Goal: Task Accomplishment & Management: Manage account settings

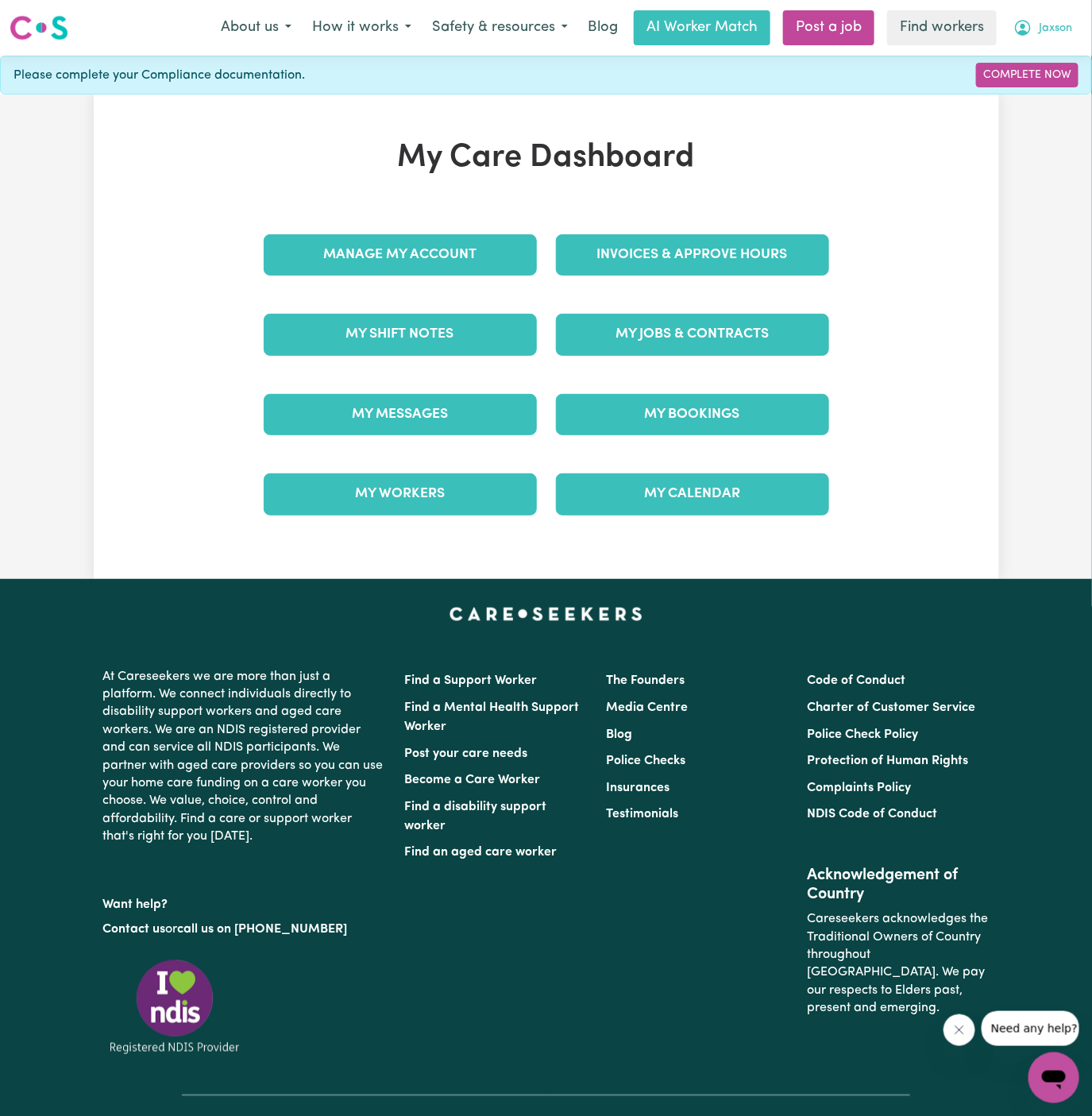
click at [1052, 22] on span "Jaxson" at bounding box center [1055, 28] width 33 height 18
click at [1022, 59] on link "My Dashboard" at bounding box center [1019, 62] width 125 height 31
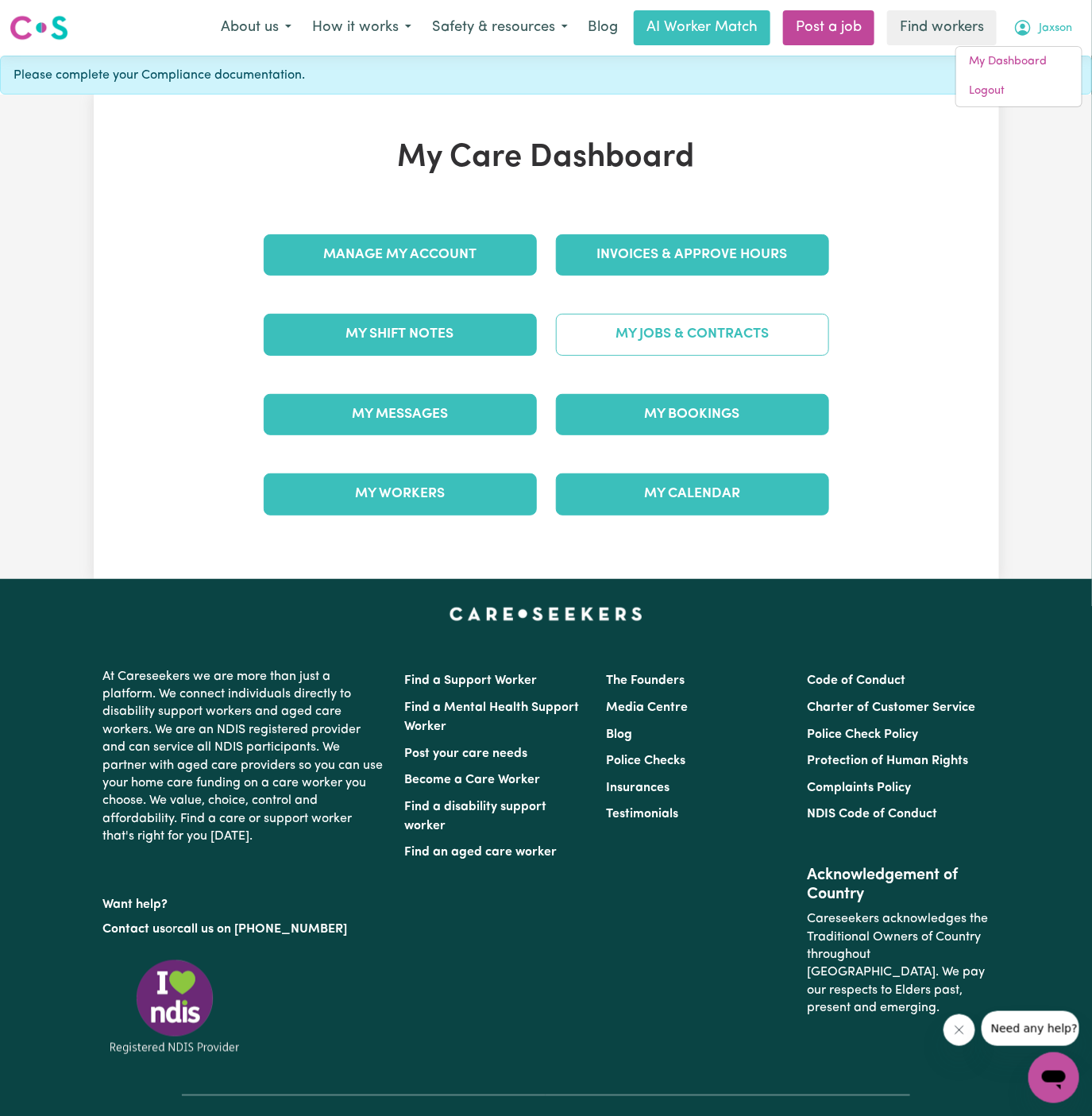
click at [755, 336] on link "My Jobs & Contracts" at bounding box center [693, 334] width 273 height 42
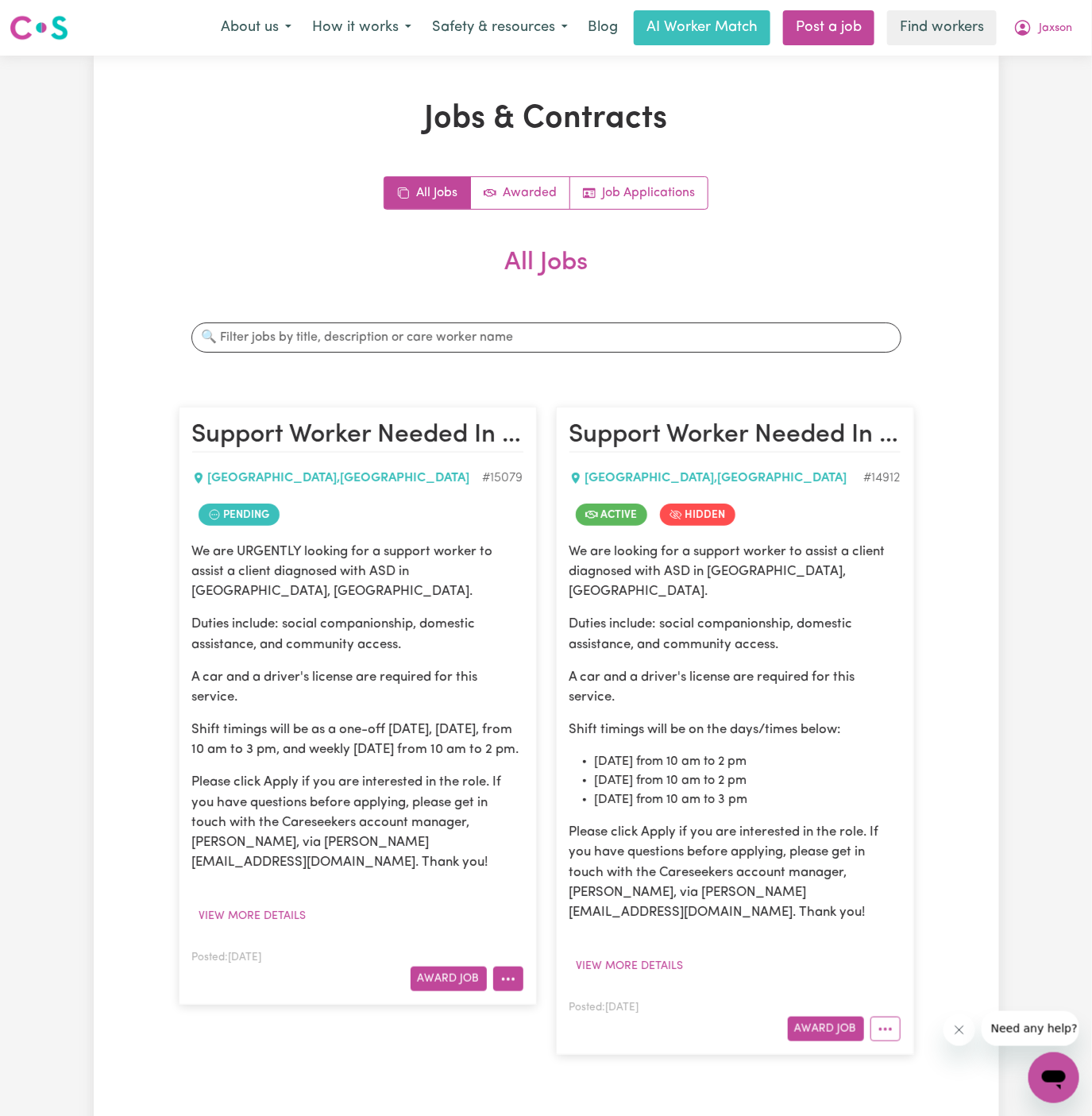
click at [508, 979] on icon "More options" at bounding box center [508, 979] width 16 height 16
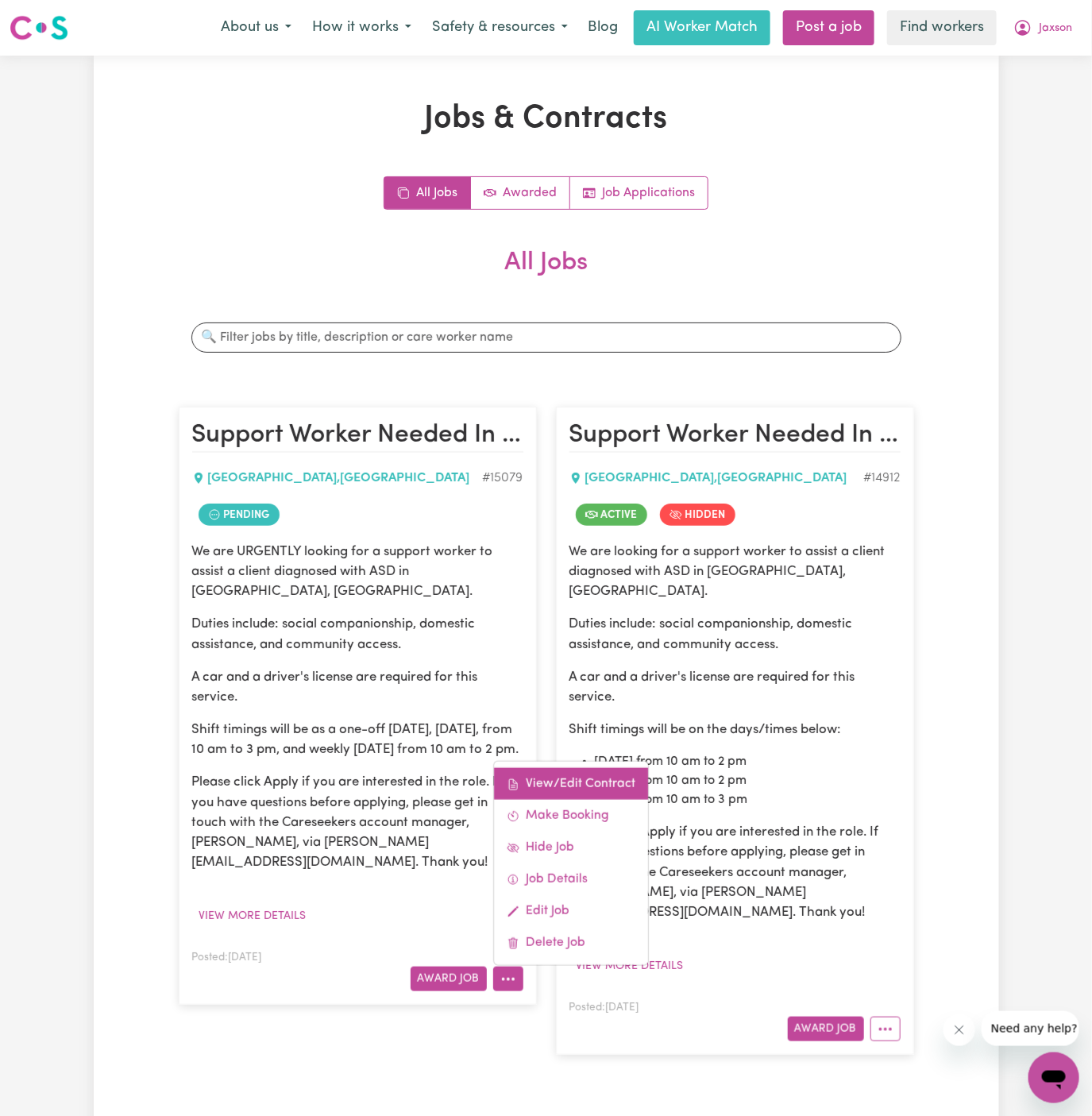
click at [570, 771] on link "View/Edit Contract" at bounding box center [571, 784] width 154 height 31
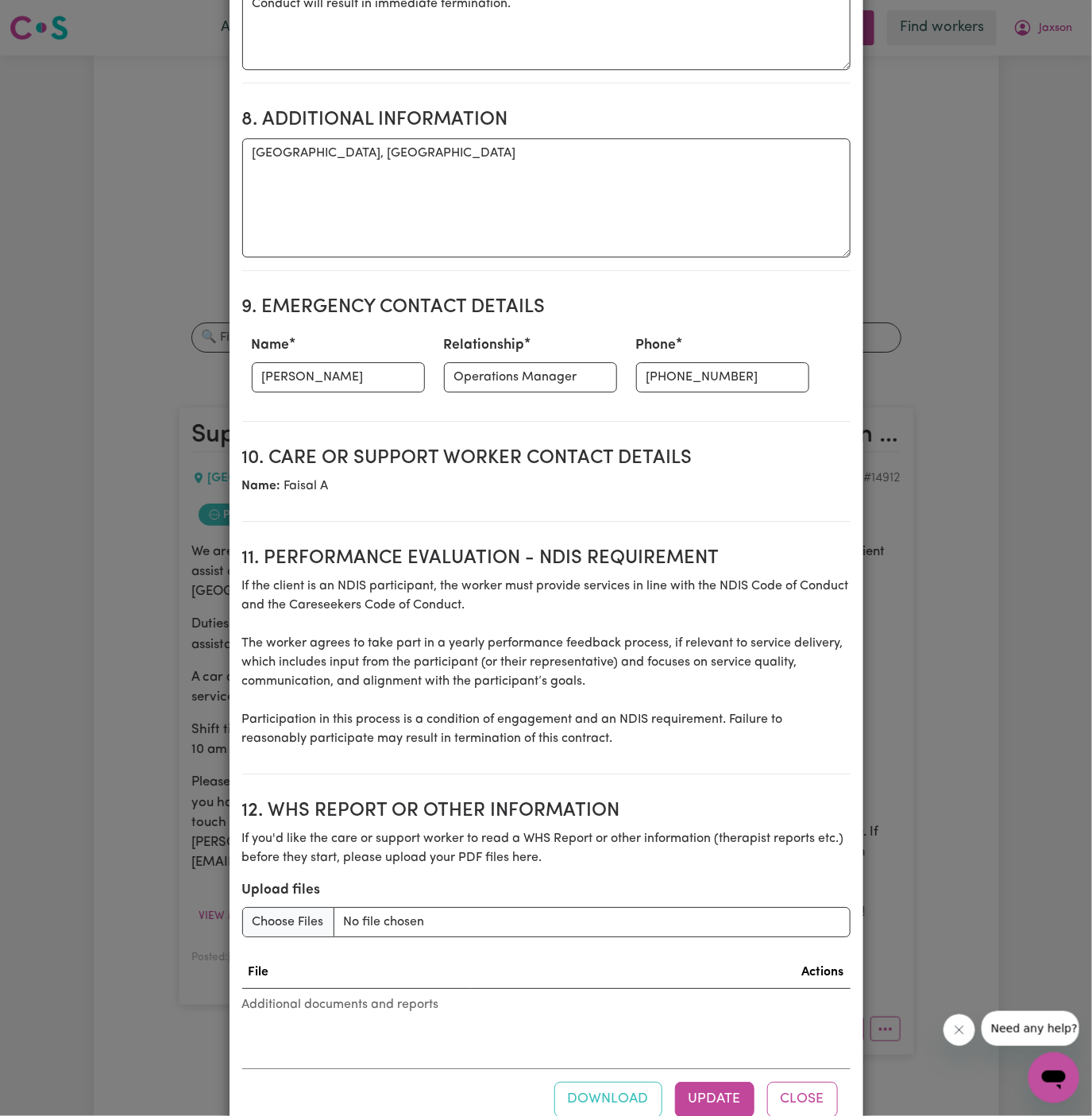
scroll to position [1609, 0]
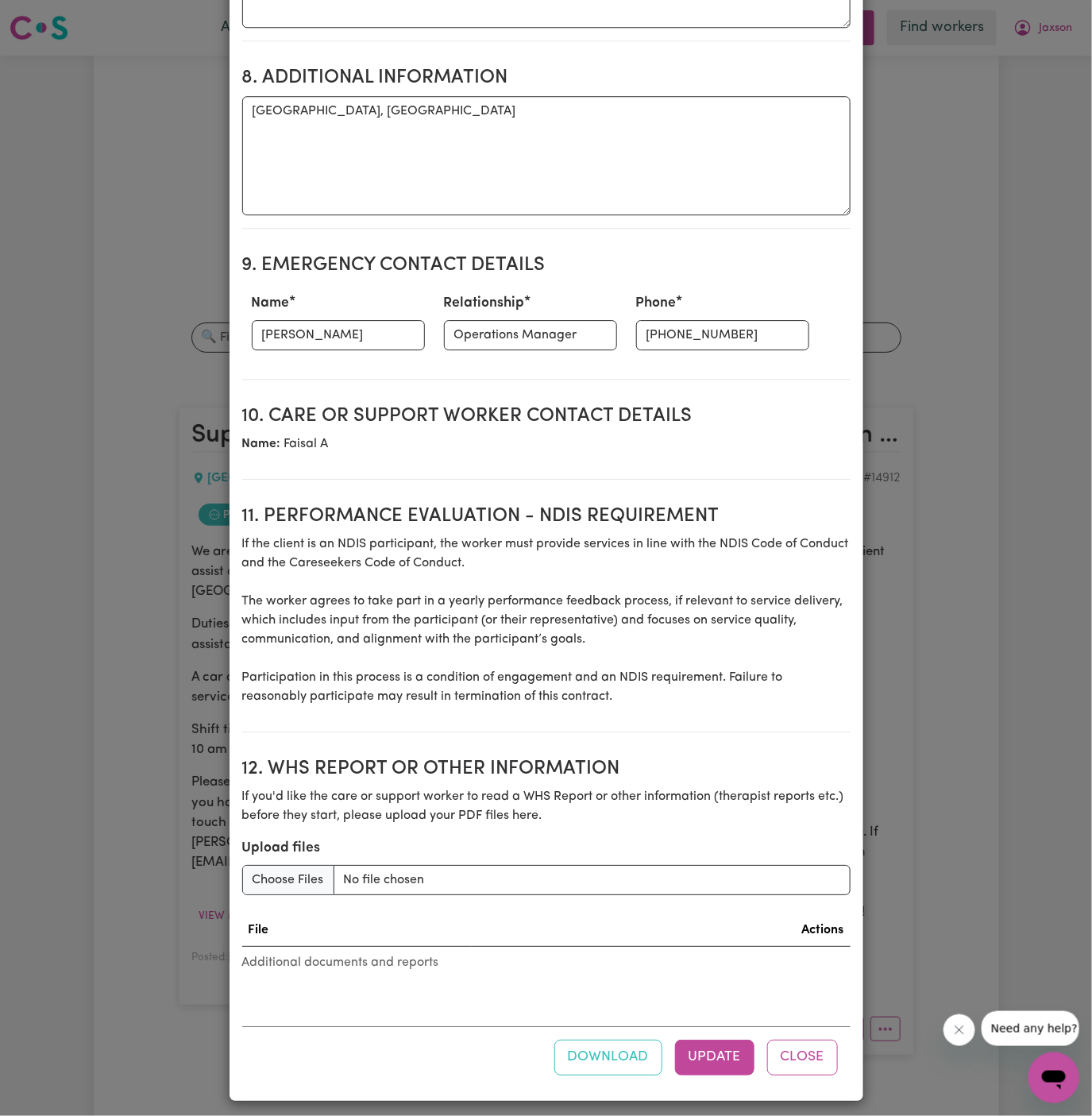
click at [801, 1049] on button "Close" at bounding box center [802, 1057] width 70 height 35
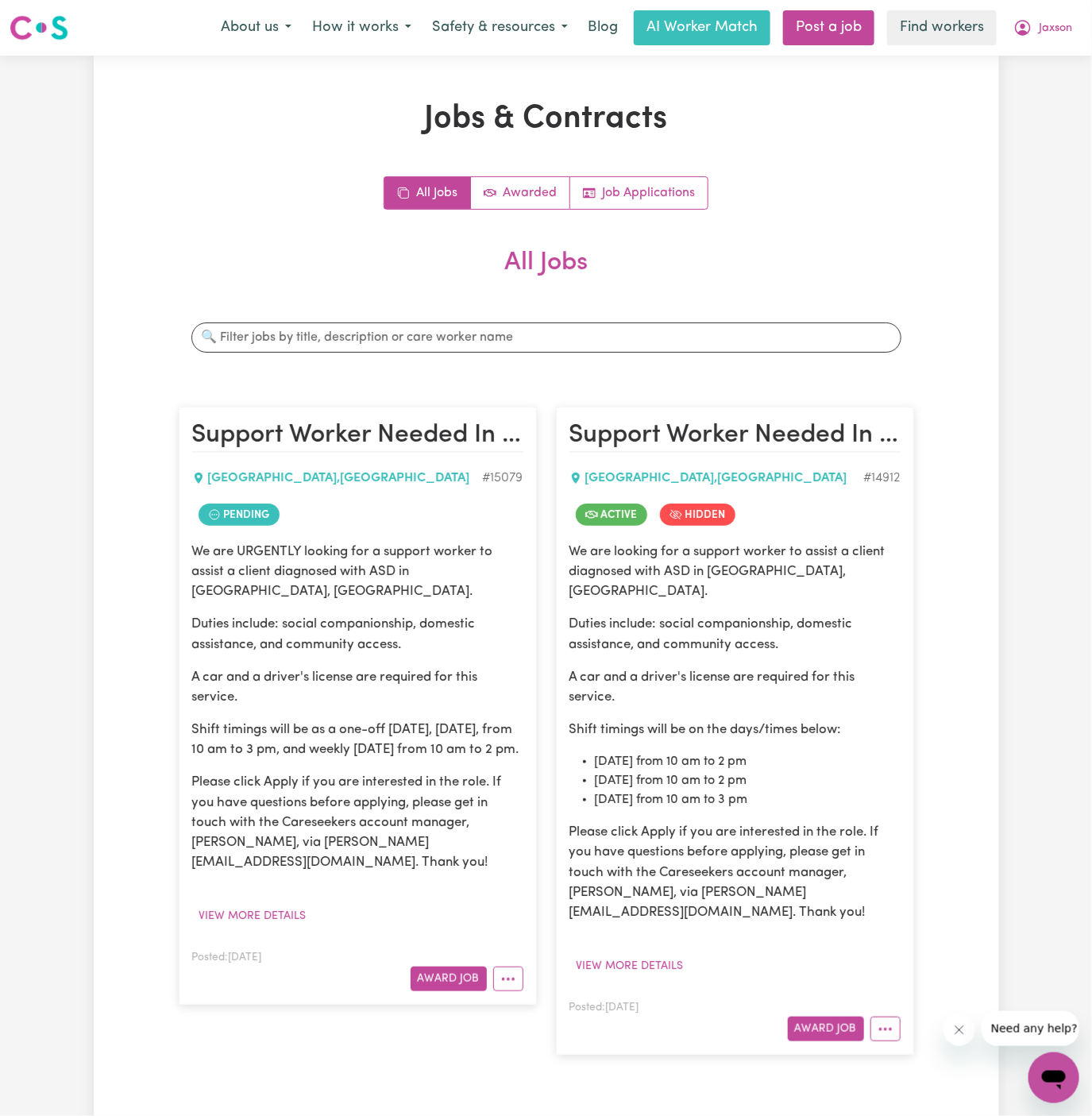
scroll to position [0, 0]
click at [511, 972] on icon "More options" at bounding box center [508, 979] width 16 height 16
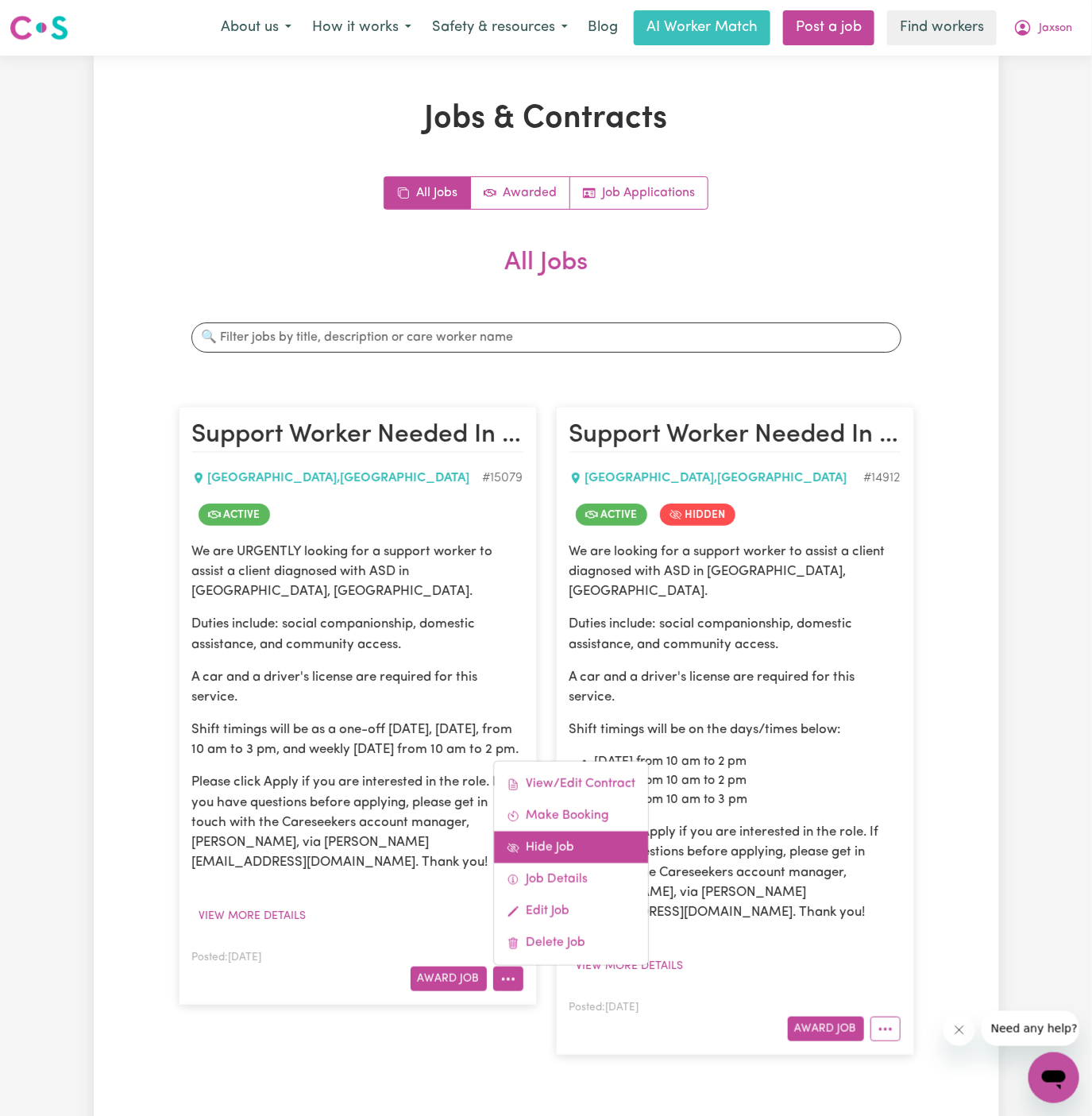
click at [554, 845] on link "Hide Job" at bounding box center [571, 847] width 154 height 31
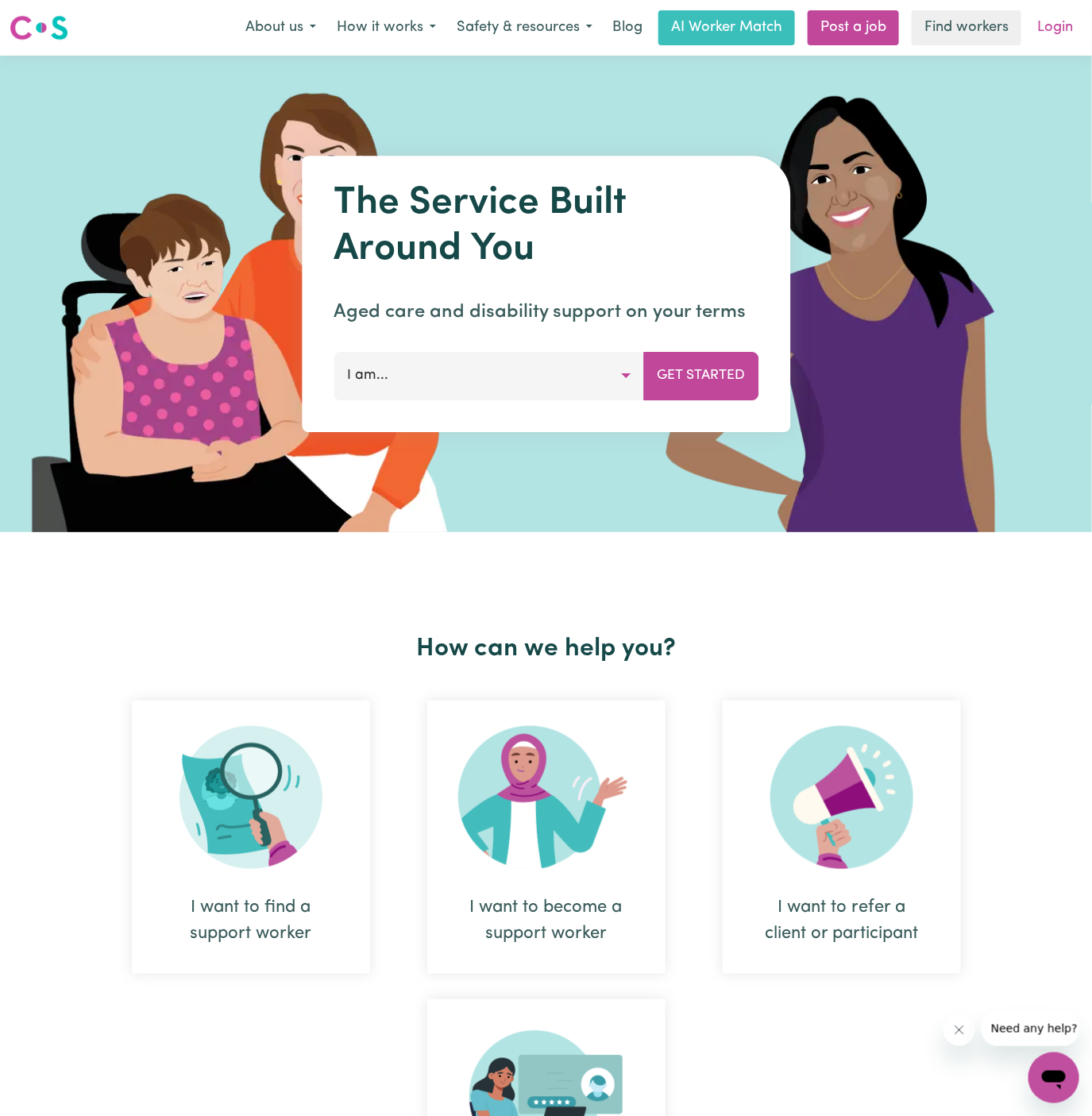
click at [1061, 31] on link "Login" at bounding box center [1055, 27] width 55 height 35
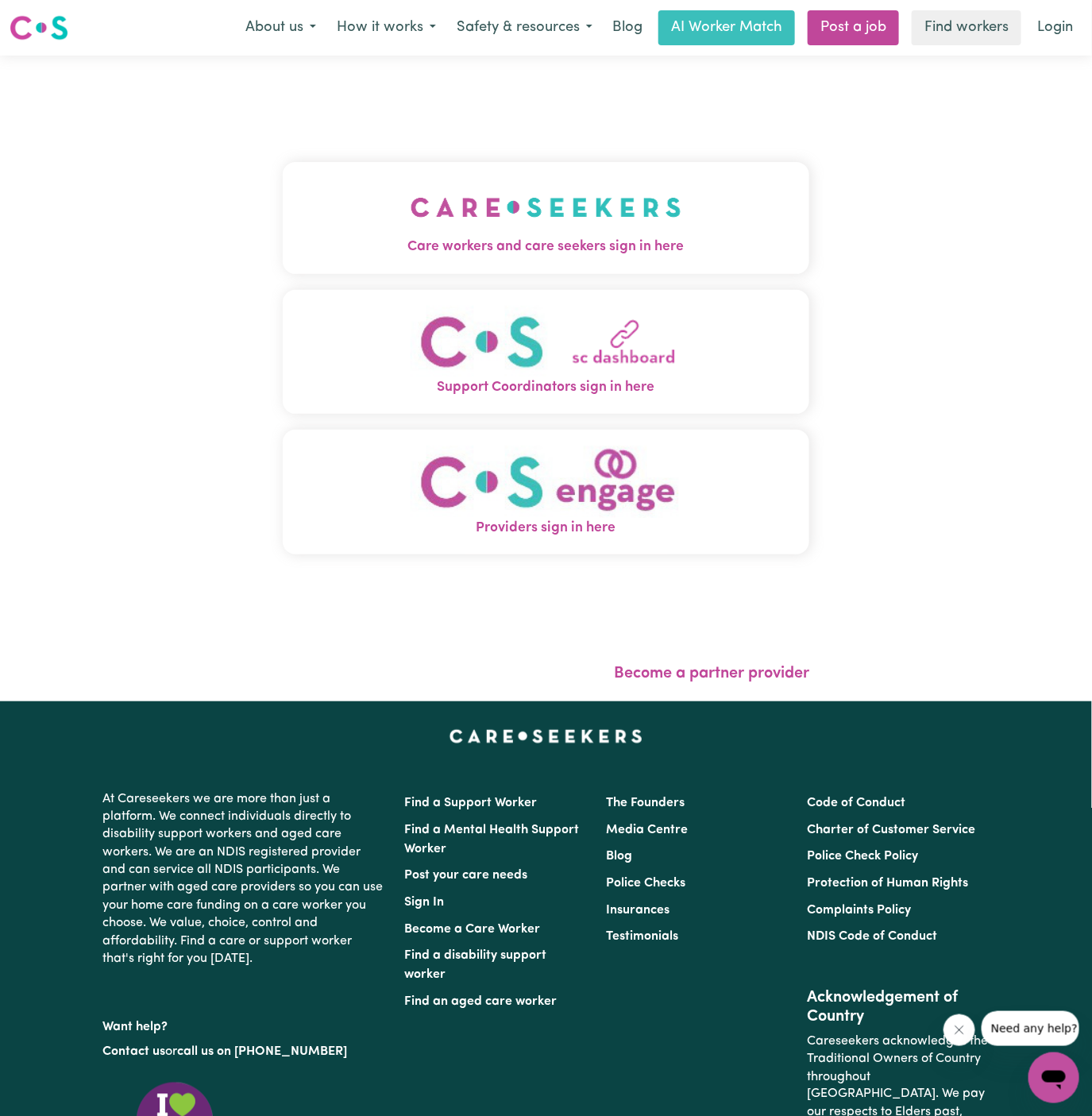
click at [517, 237] on span "Care workers and care seekers sign in here" at bounding box center [546, 247] width 527 height 20
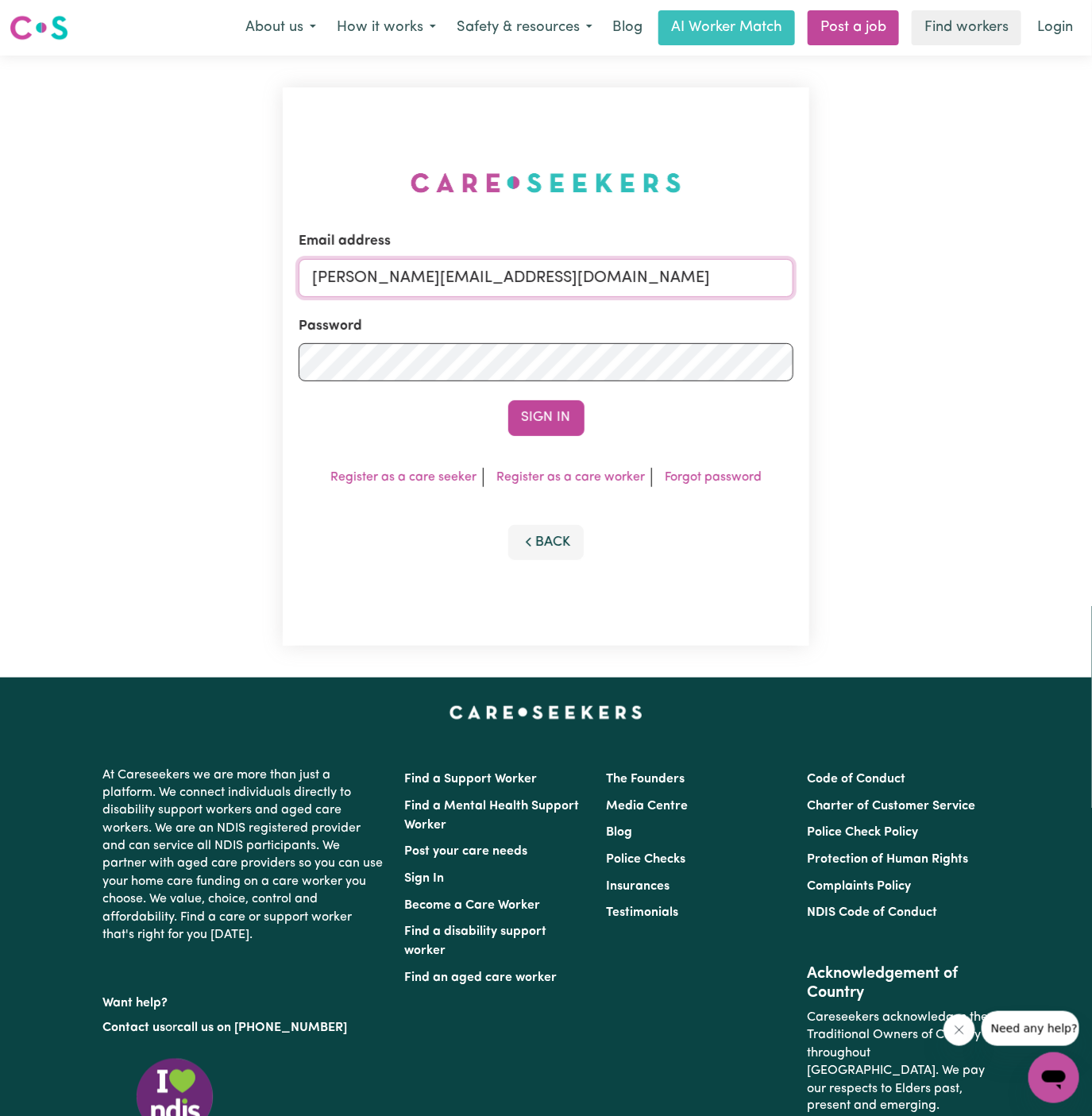
click at [610, 275] on input "[PERSON_NAME][EMAIL_ADDRESS][DOMAIN_NAME]" at bounding box center [546, 277] width 495 height 38
drag, startPoint x: 401, startPoint y: 282, endPoint x: 748, endPoint y: 294, distance: 347.2
click at [748, 294] on input "[EMAIL_ADDRESS][DOMAIN_NAME]" at bounding box center [546, 277] width 495 height 38
click at [396, 276] on input "superuser~ [EMAIL_ADDRESS][DOMAIN_NAME]" at bounding box center [546, 277] width 495 height 38
type input "superuser~[EMAIL_ADDRESS][DOMAIN_NAME]"
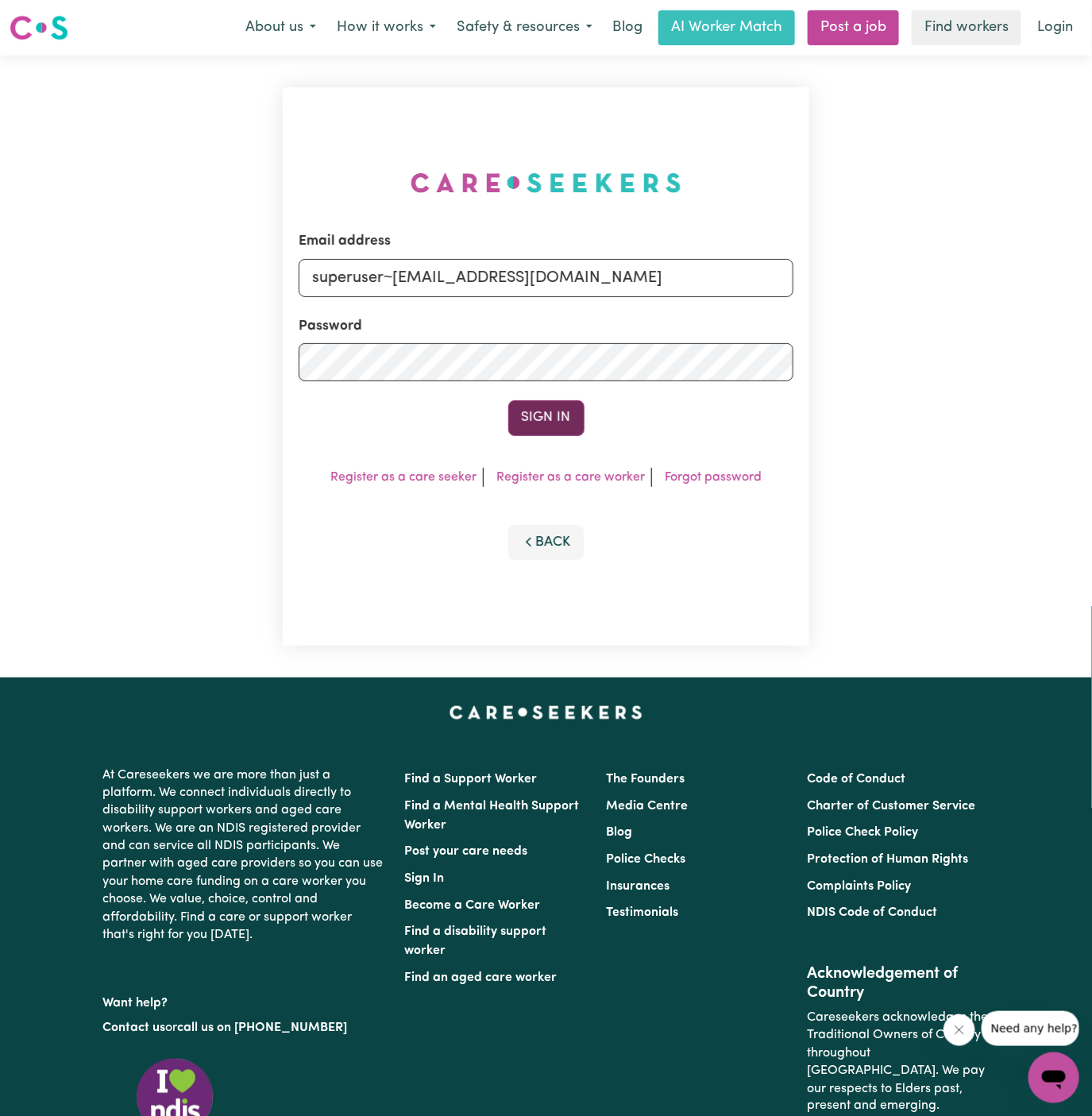
click at [555, 415] on button "Sign In" at bounding box center [546, 417] width 76 height 35
